Goal: Navigation & Orientation: Go to known website

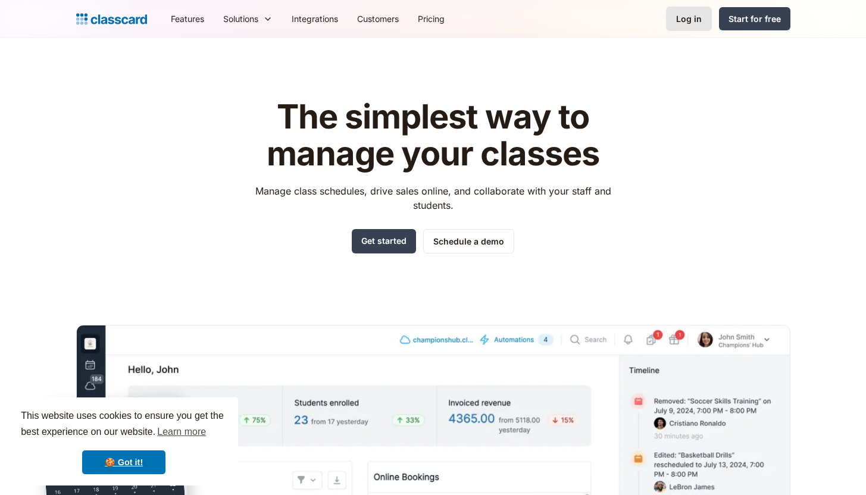
click at [694, 19] on div "Log in" at bounding box center [689, 19] width 26 height 13
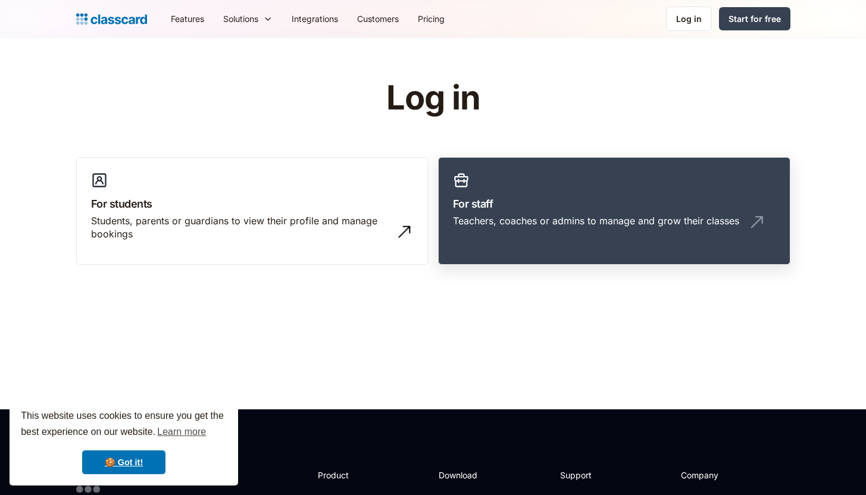
click at [522, 222] on div "Teachers, coaches or admins to manage and grow their classes" at bounding box center [596, 220] width 286 height 13
